Goal: Obtain resource: Download file/media

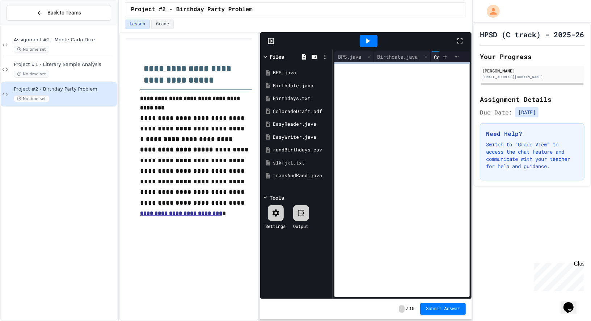
click at [463, 38] on icon at bounding box center [460, 41] width 9 height 9
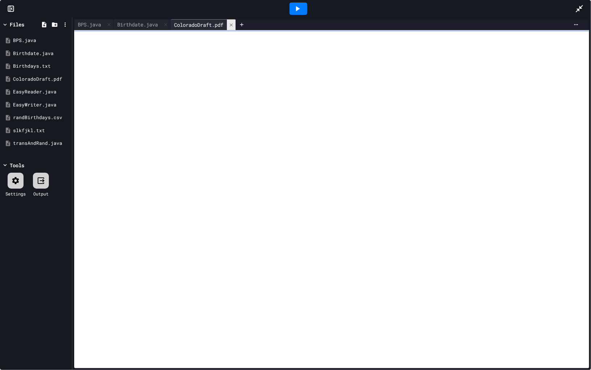
click at [234, 24] on icon at bounding box center [231, 24] width 5 height 5
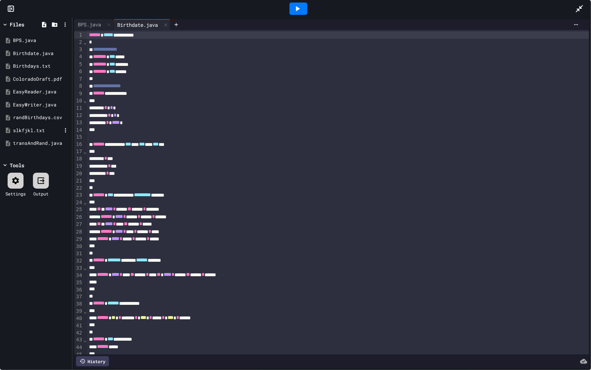
click at [22, 133] on div "slkfjkl.txt" at bounding box center [37, 130] width 49 height 7
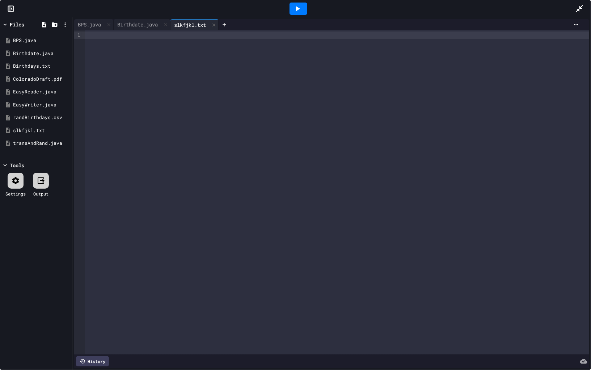
click at [196, 79] on div at bounding box center [337, 192] width 504 height 324
click at [38, 143] on div "transAndRand.java" at bounding box center [37, 143] width 49 height 7
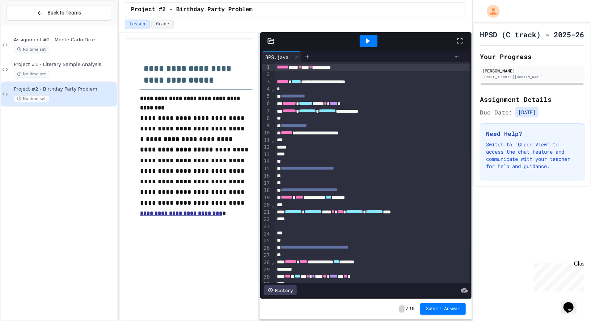
click at [462, 41] on icon at bounding box center [460, 41] width 9 height 9
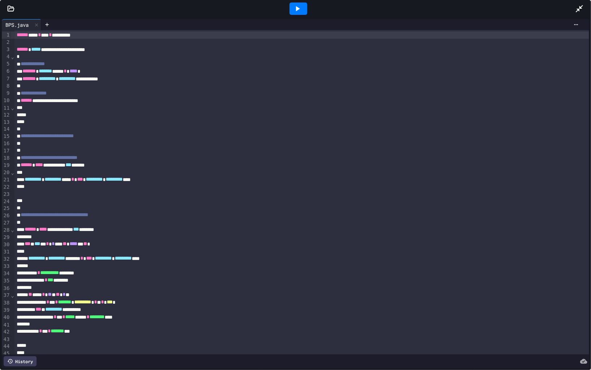
click at [10, 12] on icon at bounding box center [10, 8] width 7 height 7
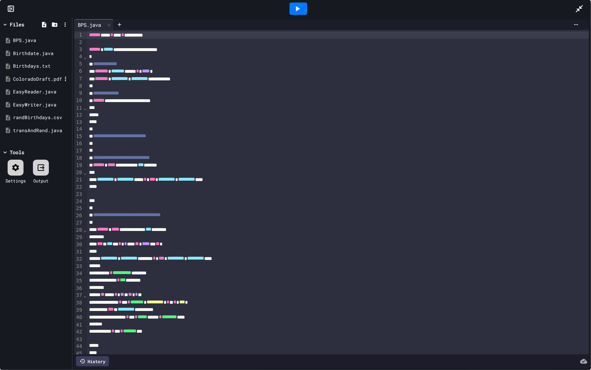
click at [42, 82] on div "ColoradoDraft.pdf" at bounding box center [37, 79] width 49 height 7
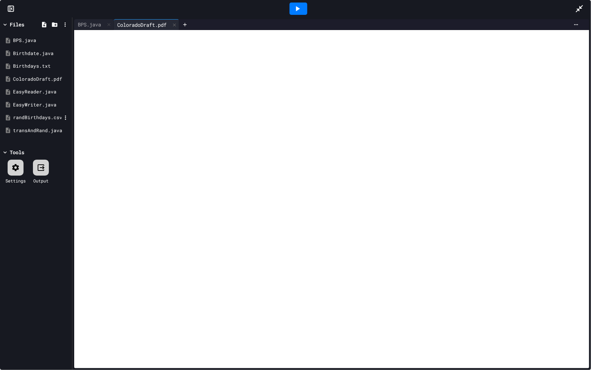
click at [38, 116] on div "randBirthdays.csv" at bounding box center [37, 117] width 49 height 7
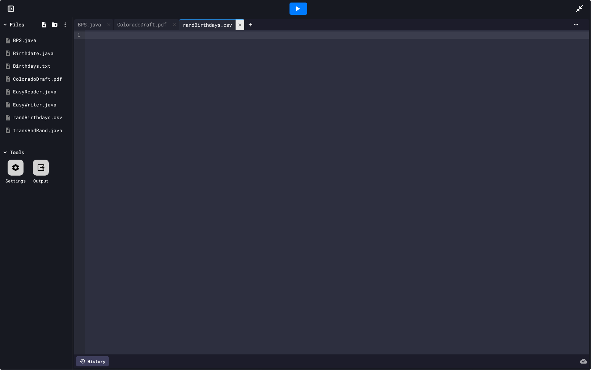
click at [243, 26] on icon at bounding box center [240, 24] width 5 height 5
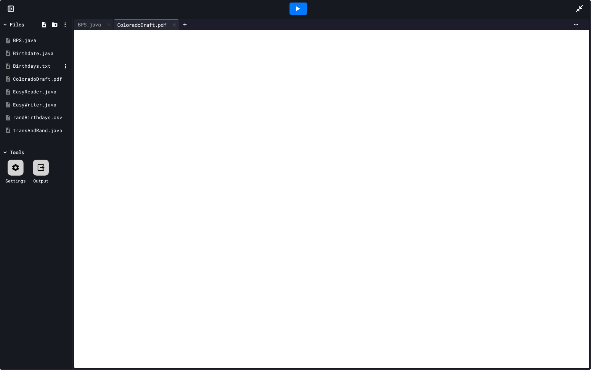
click at [42, 70] on div "Birthdays.txt" at bounding box center [36, 66] width 68 height 13
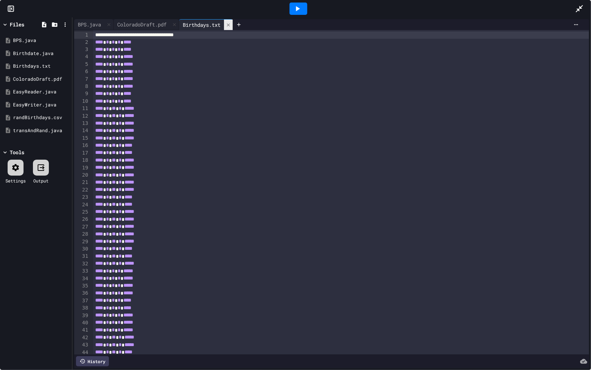
click at [231, 26] on icon at bounding box center [228, 24] width 5 height 5
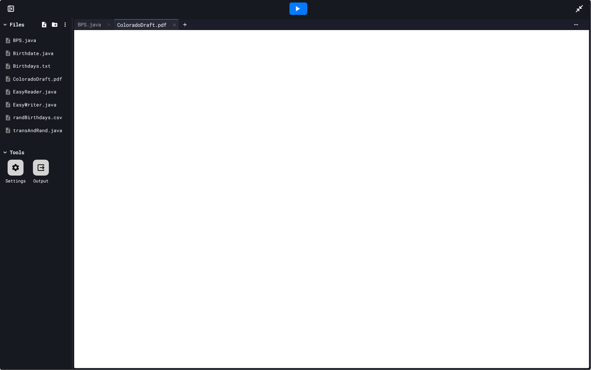
click at [586, 8] on div at bounding box center [583, 9] width 16 height 20
